Goal: Task Accomplishment & Management: Use online tool/utility

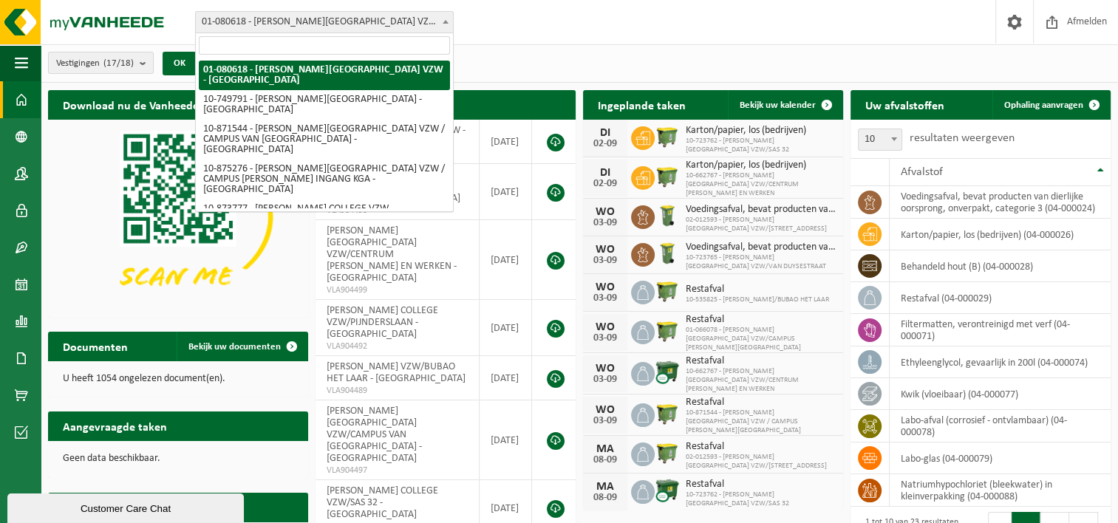
click at [439, 21] on span at bounding box center [445, 21] width 15 height 19
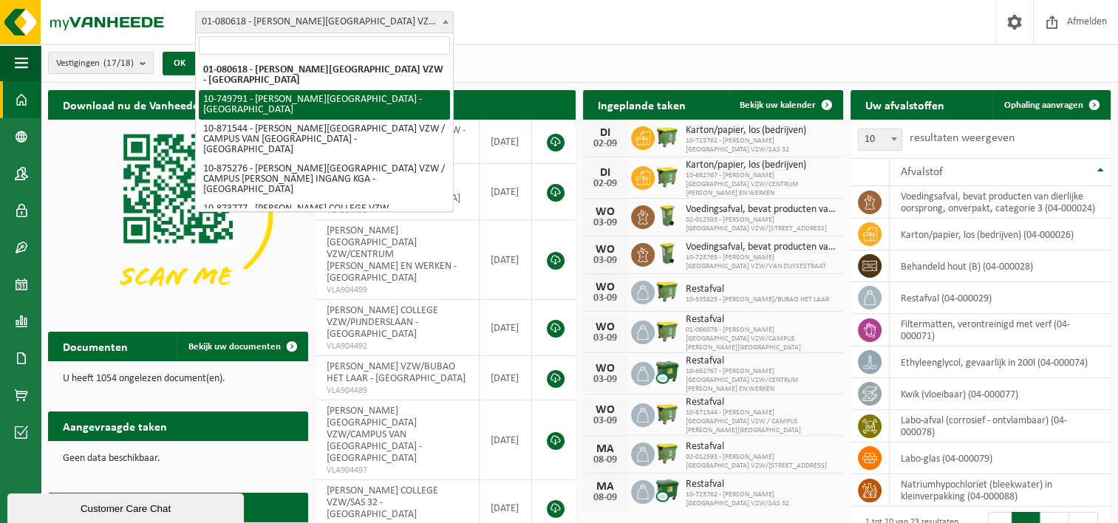
scroll to position [74, 0]
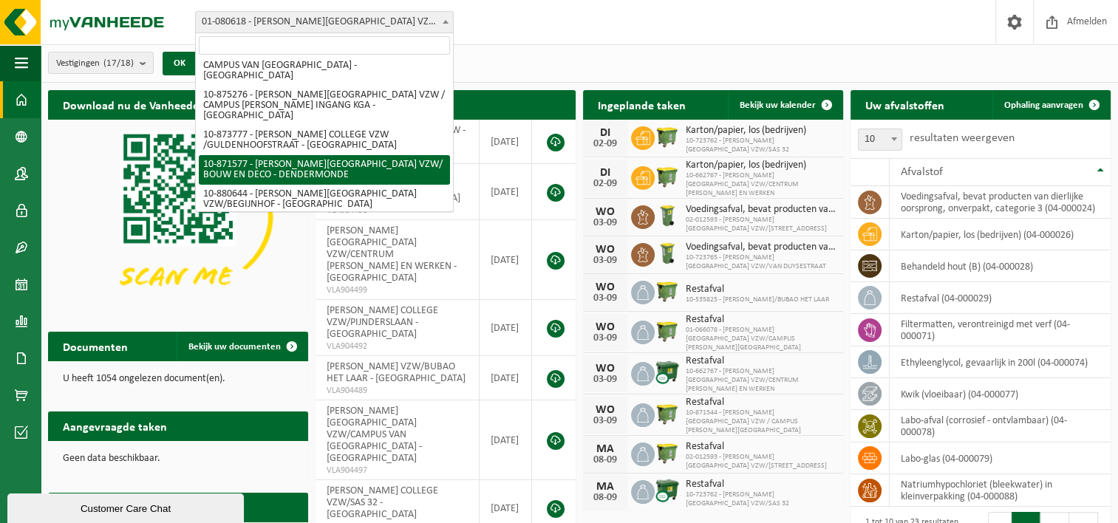
select select "109379"
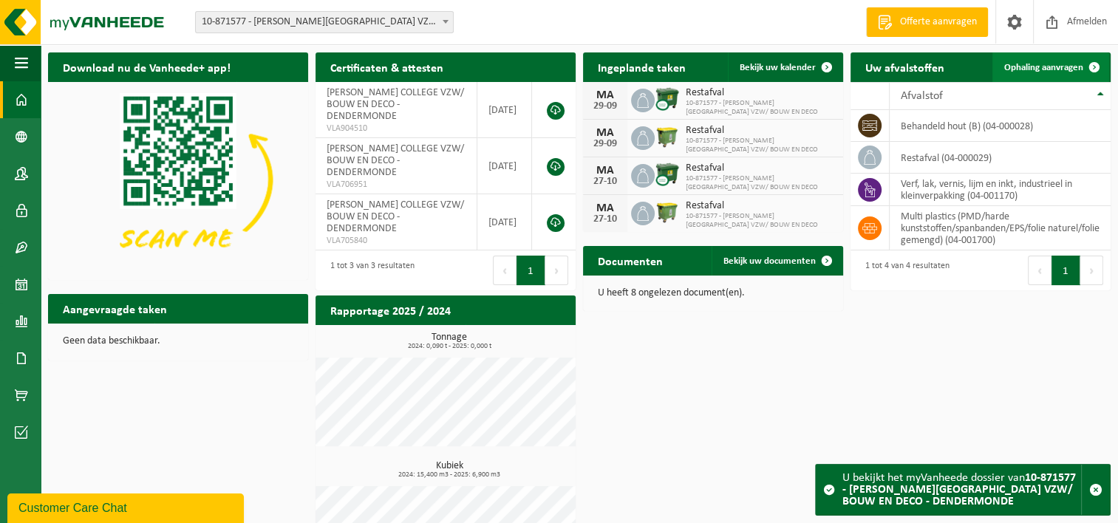
click at [1093, 64] on span at bounding box center [1094, 67] width 30 height 30
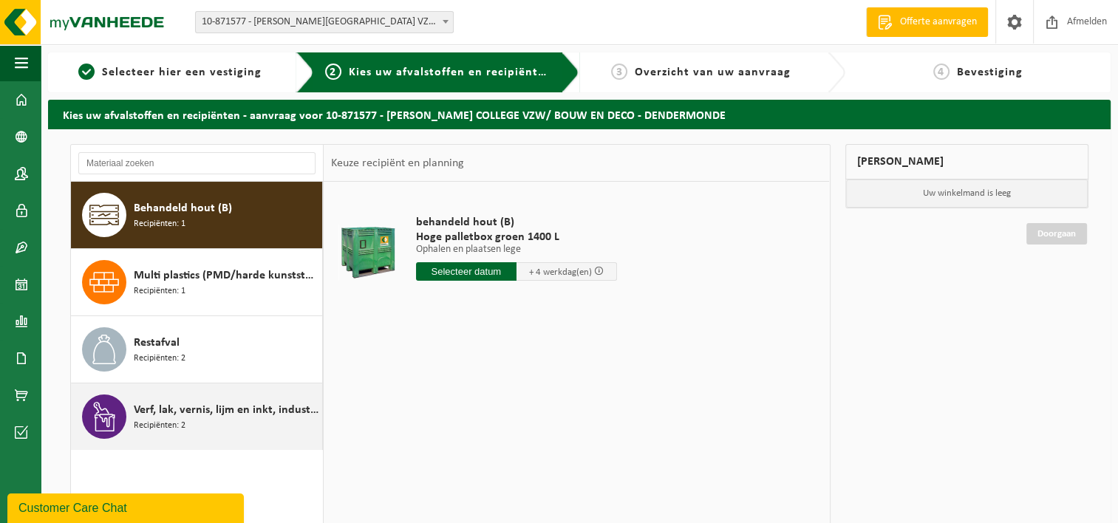
click at [219, 420] on div "Verf, lak, vernis, lijm en inkt, industrieel in kleinverpakking Recipiënten: 2" at bounding box center [226, 416] width 185 height 44
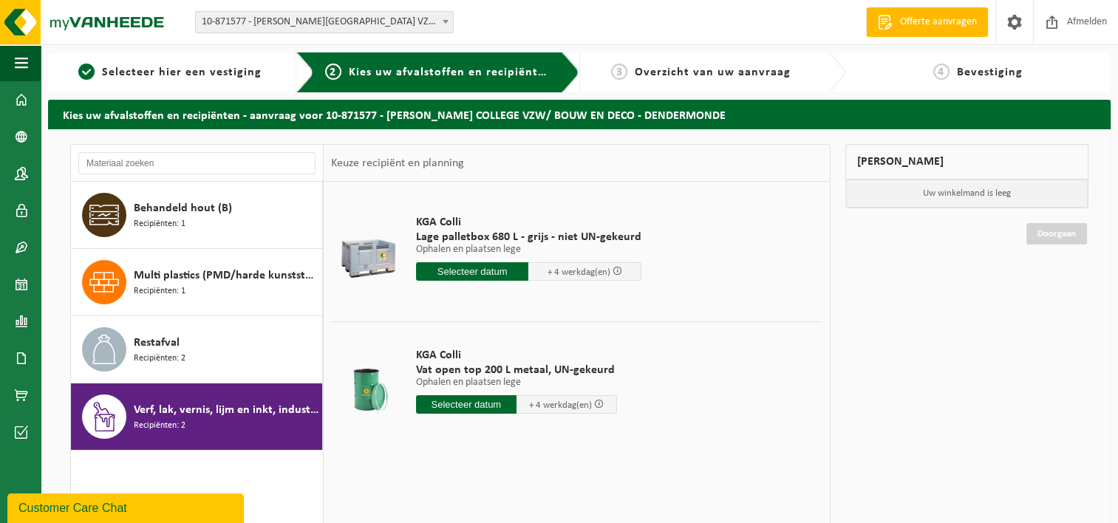
click at [570, 393] on div "KGA Colli Vat open top 200 L metaal, UN-gekeurd Ophalen en plaatsen lege Ophale…" at bounding box center [516, 384] width 216 height 103
click at [478, 399] on input "text" at bounding box center [466, 404] width 100 height 18
click at [470, 377] on p "Ophalen en plaatsen lege" at bounding box center [516, 382] width 201 height 10
click at [470, 363] on span "Vat open top 200 L metaal, UN-gekeurd" at bounding box center [516, 370] width 201 height 15
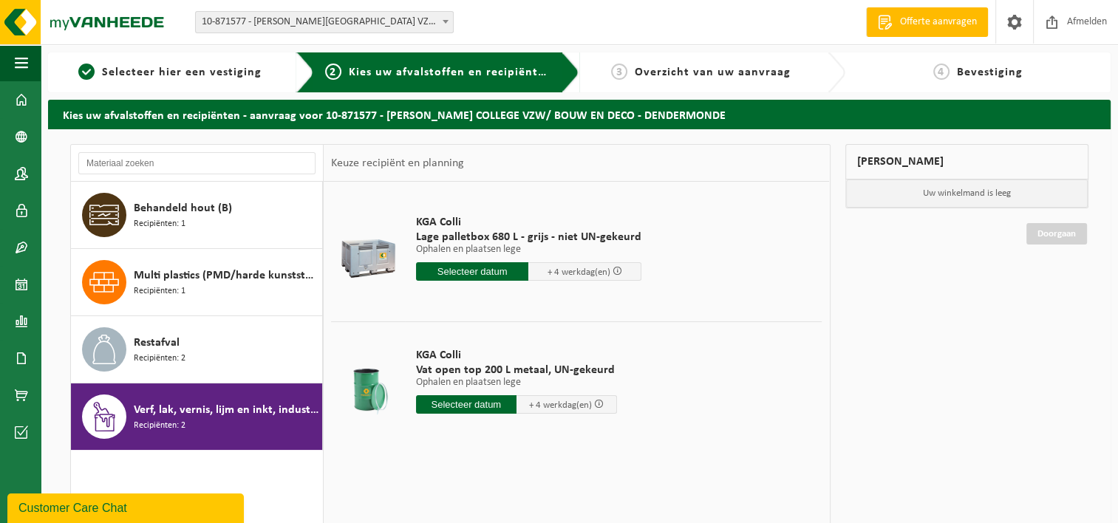
click at [385, 363] on div at bounding box center [368, 384] width 66 height 59
click at [453, 408] on input "text" at bounding box center [466, 404] width 100 height 18
click at [511, 510] on div "11" at bounding box center [507, 511] width 26 height 24
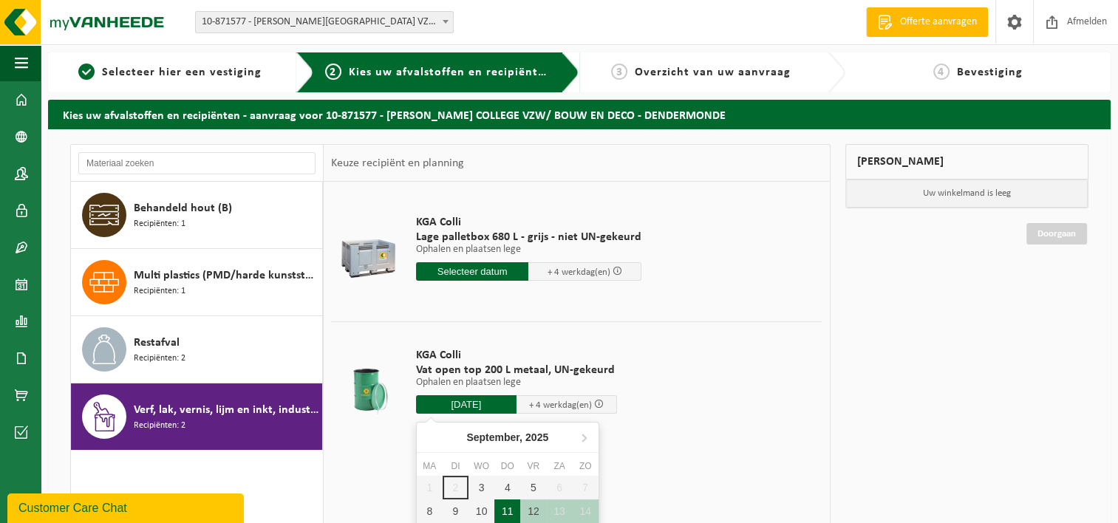
type input "Van 2025-09-11"
type input "2025-09-11"
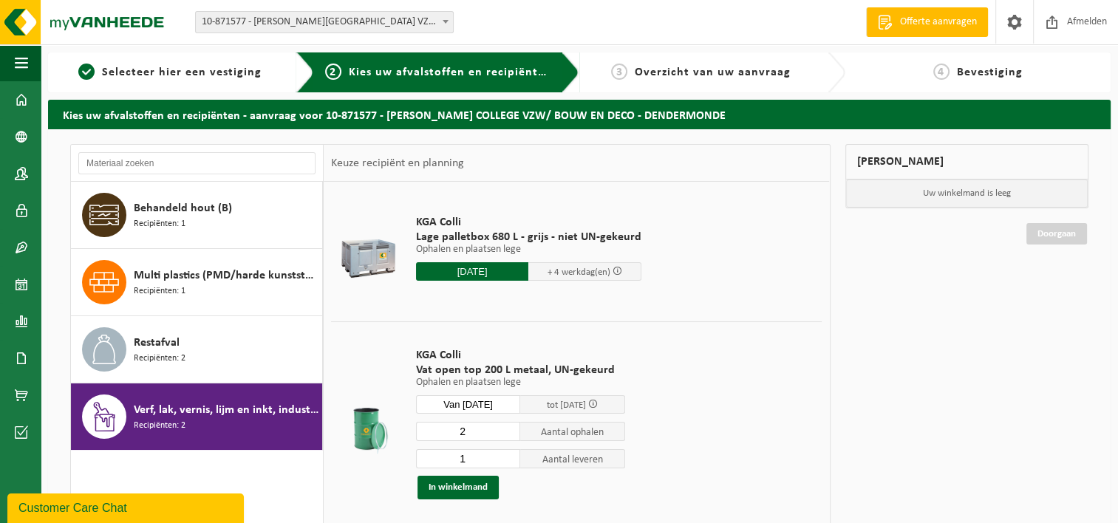
type input "1"
click at [510, 458] on input "1" at bounding box center [468, 458] width 105 height 19
click at [458, 486] on button "In winkelmand" at bounding box center [457, 488] width 81 height 24
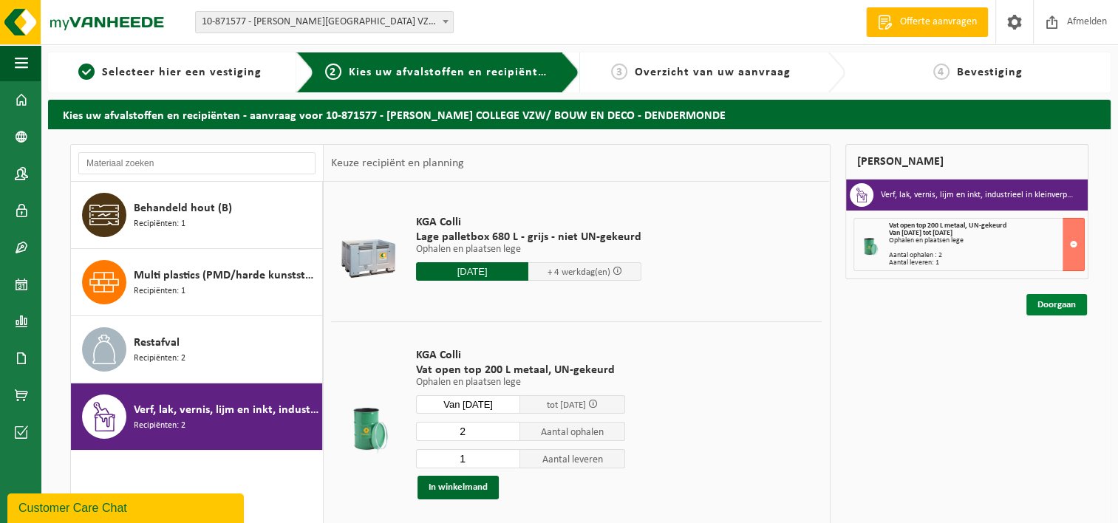
click at [1063, 302] on link "Doorgaan" at bounding box center [1056, 304] width 61 height 21
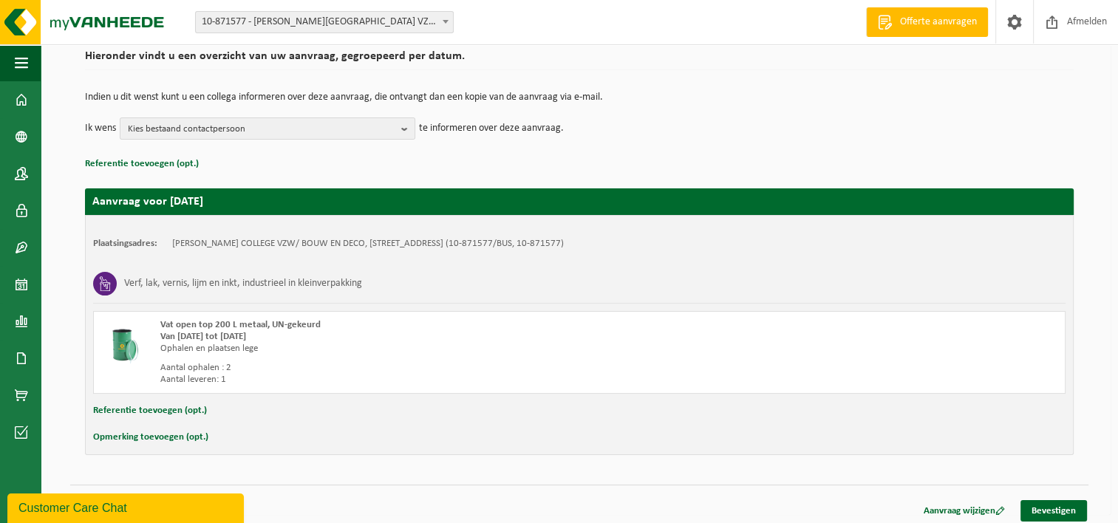
scroll to position [121, 0]
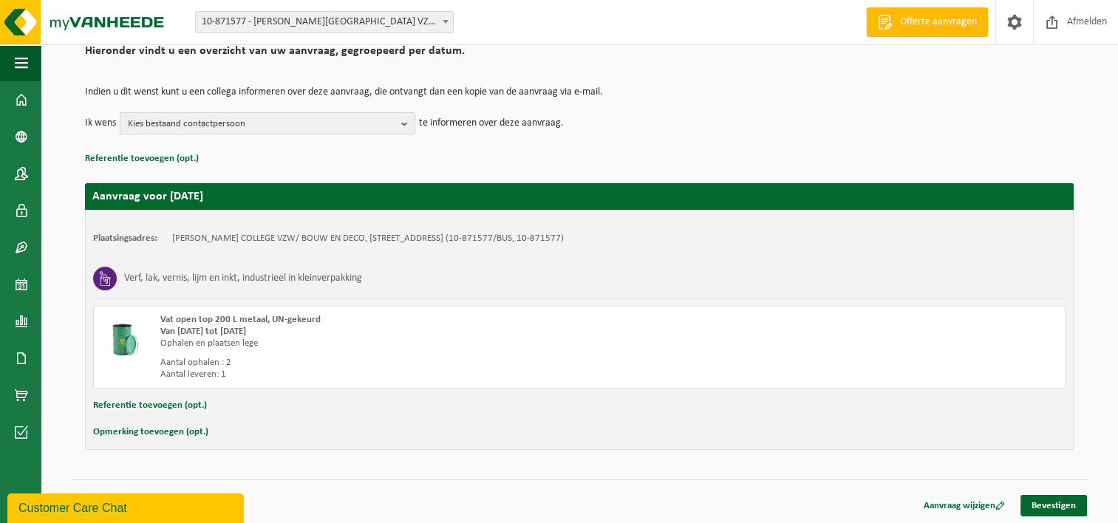
click at [406, 119] on b "button" at bounding box center [407, 123] width 13 height 21
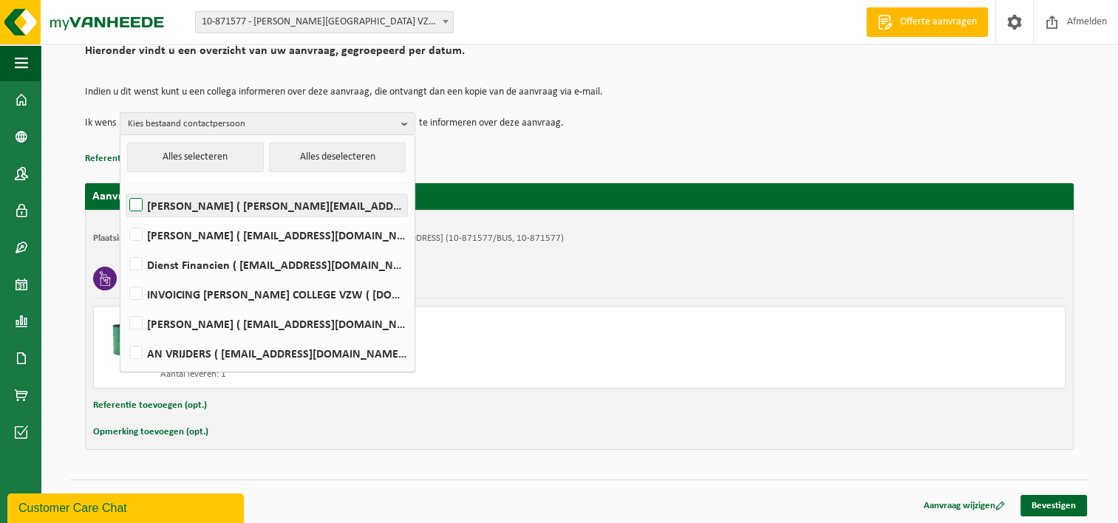
click at [133, 202] on label "GARRICK DEVREE ( garrick.devree@romerocollege.be )" at bounding box center [266, 205] width 281 height 22
click at [124, 187] on input "GARRICK DEVREE ( garrick.devree@romerocollege.be )" at bounding box center [123, 186] width 1 height 1
checkbox input "true"
click at [524, 474] on div "Hieronder vindt u een overzicht van uw aanvraag, gegroepeerd per datum. Indien …" at bounding box center [579, 259] width 1062 height 502
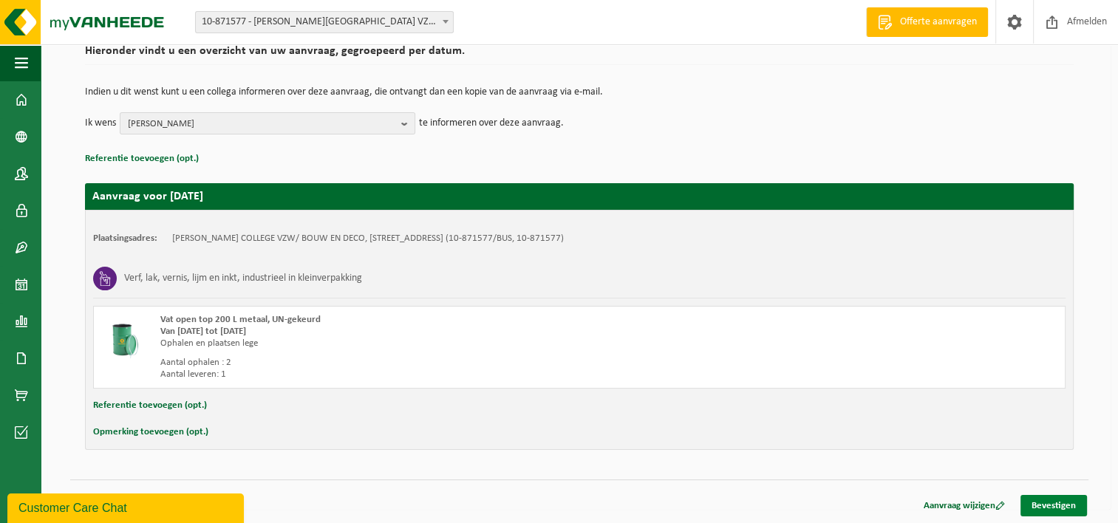
click at [1051, 499] on link "Bevestigen" at bounding box center [1053, 505] width 66 height 21
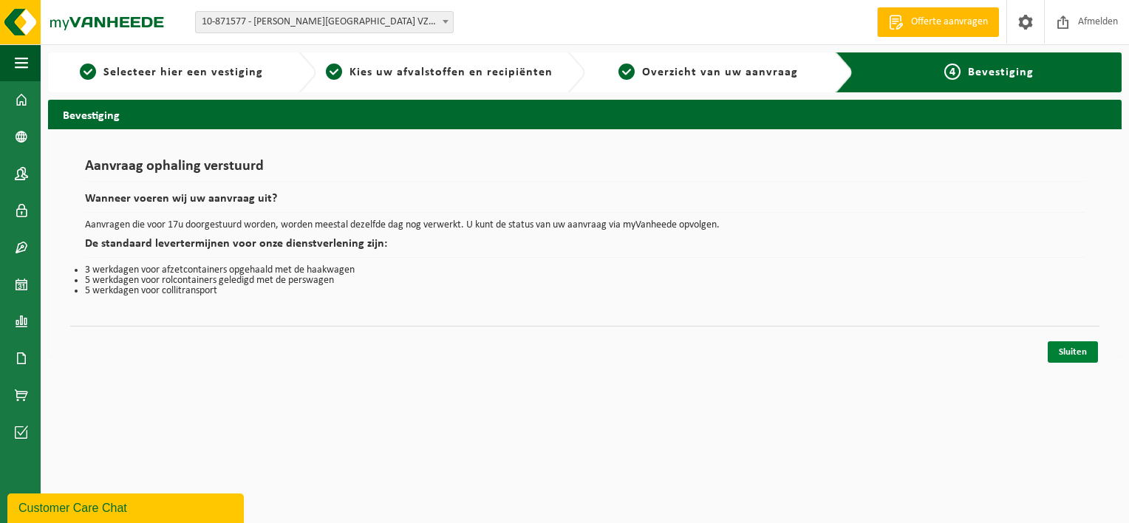
click at [1086, 353] on link "Sluiten" at bounding box center [1072, 351] width 50 height 21
